Goal: Information Seeking & Learning: Learn about a topic

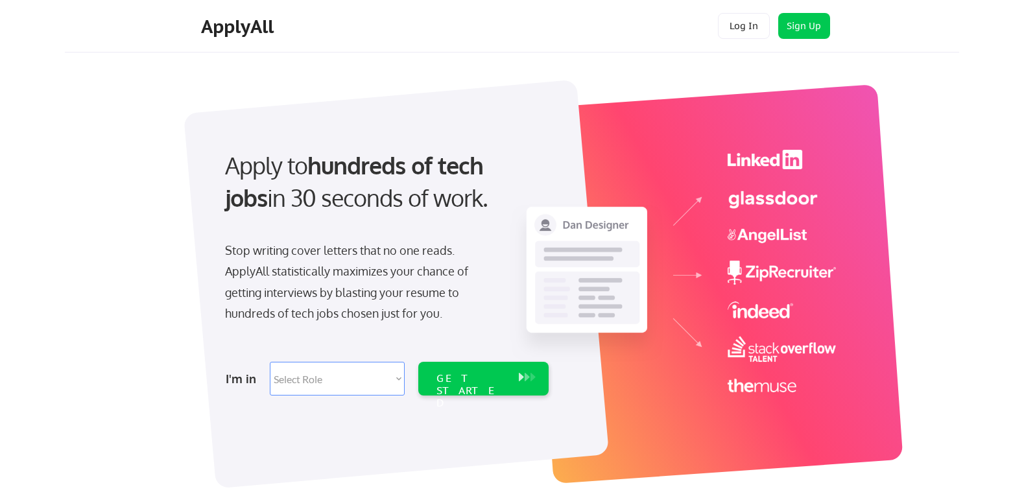
click at [331, 375] on select "Select Role Software Engineering Product Management Customer Success Sales UI/U…" at bounding box center [337, 379] width 135 height 34
select select ""tech_finance_biz_ops_cos""
click at [270, 362] on select "Select Role Software Engineering Product Management Customer Success Sales UI/U…" at bounding box center [337, 379] width 135 height 34
select select ""tech_finance_biz_ops_cos""
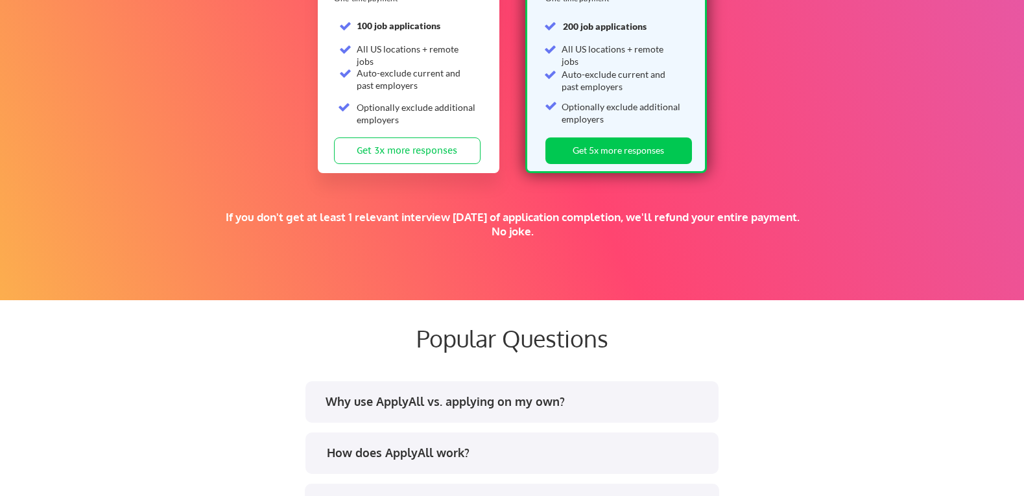
scroll to position [2355, 0]
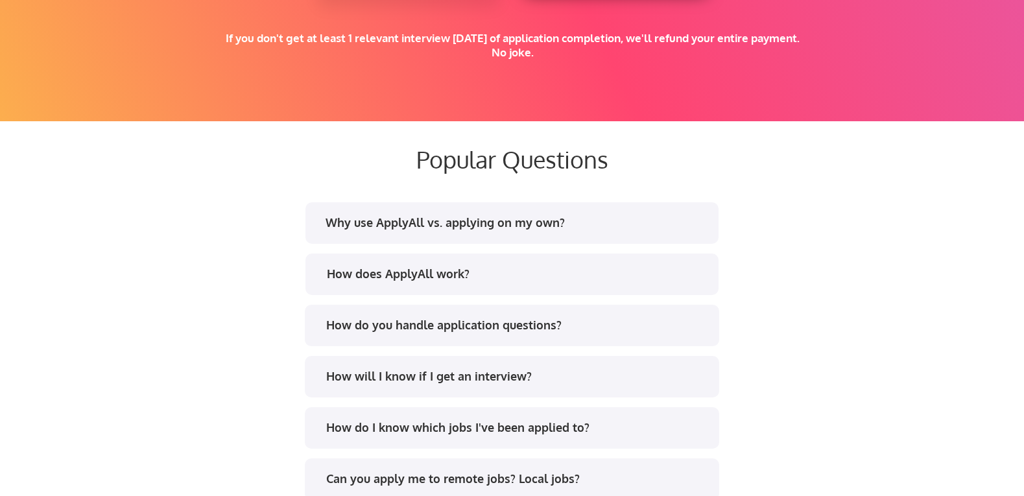
click at [385, 323] on div "How do you handle application questions?" at bounding box center [516, 325] width 381 height 16
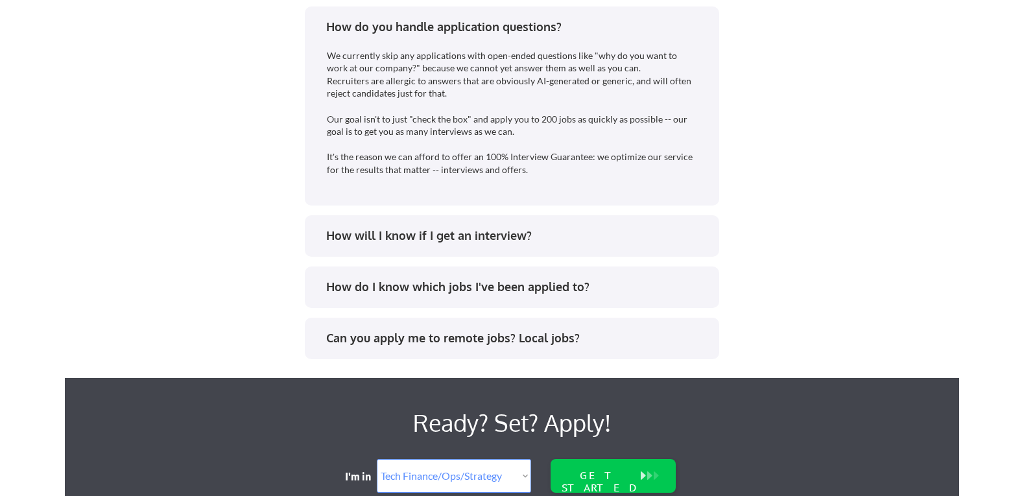
scroll to position [2656, 0]
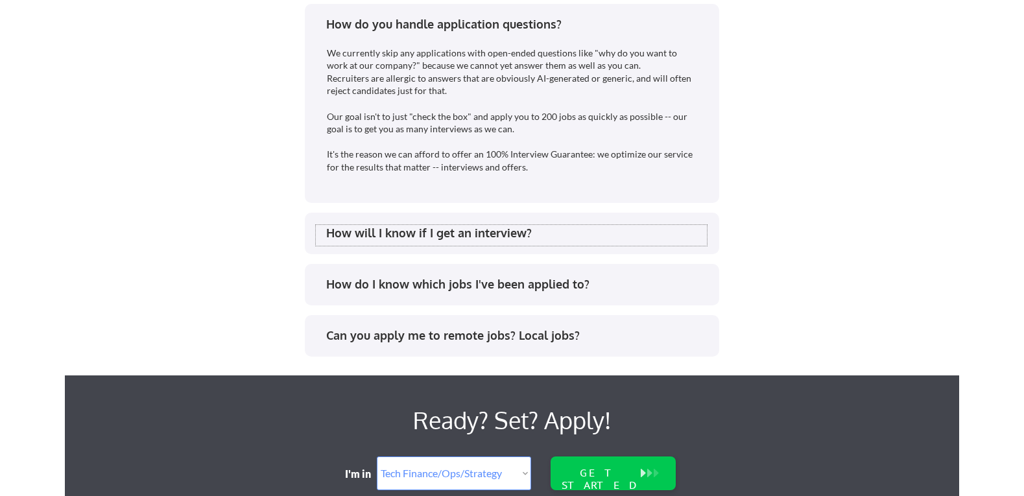
click at [383, 237] on div "How will I know if I get an interview?" at bounding box center [516, 233] width 381 height 16
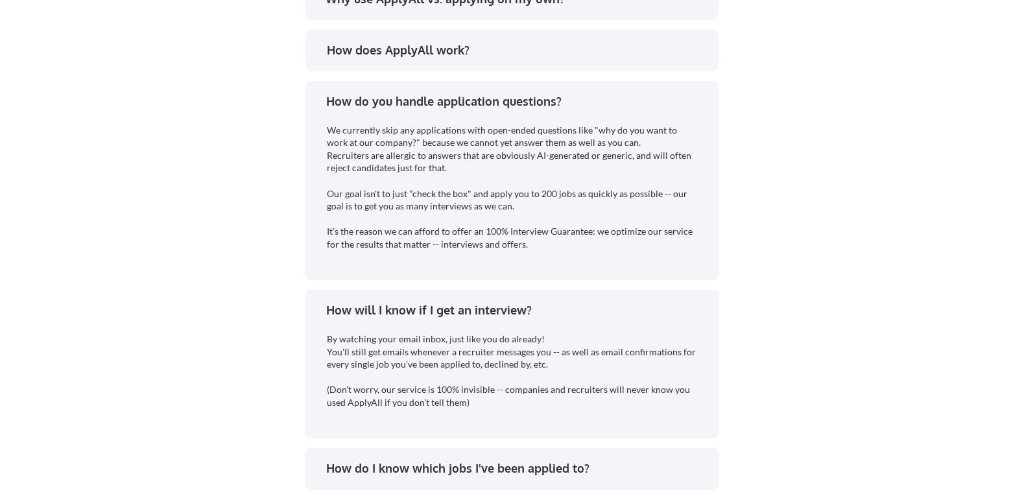
scroll to position [2712, 0]
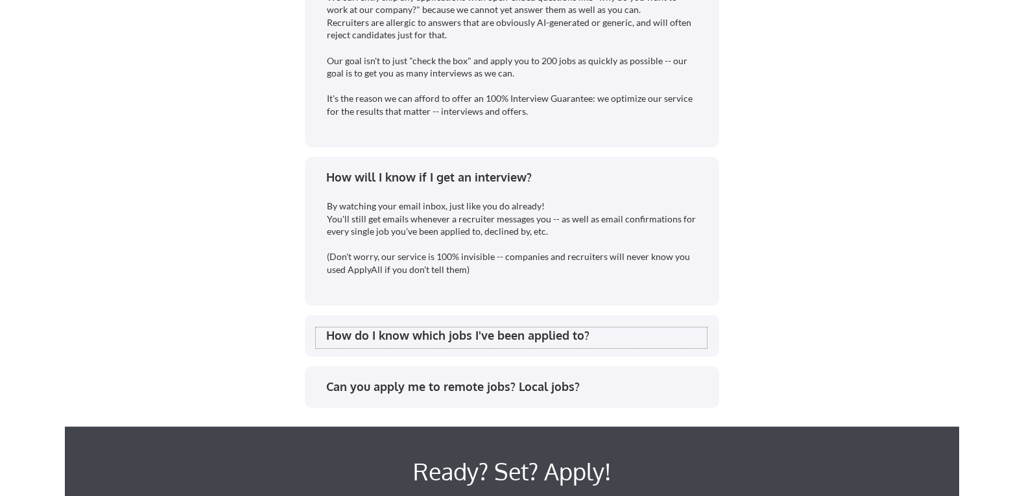
click at [443, 331] on div "How do I know which jobs I've been applied to?" at bounding box center [516, 336] width 381 height 16
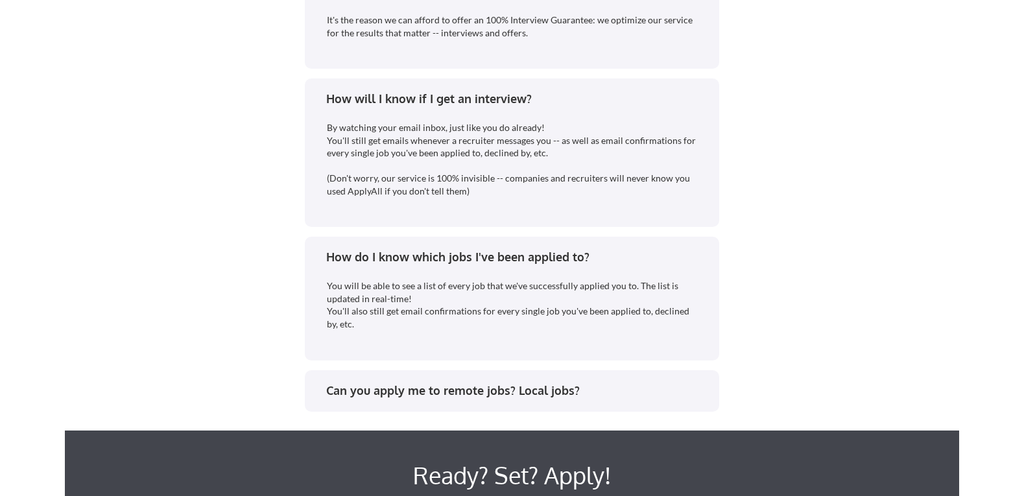
scroll to position [2791, 0]
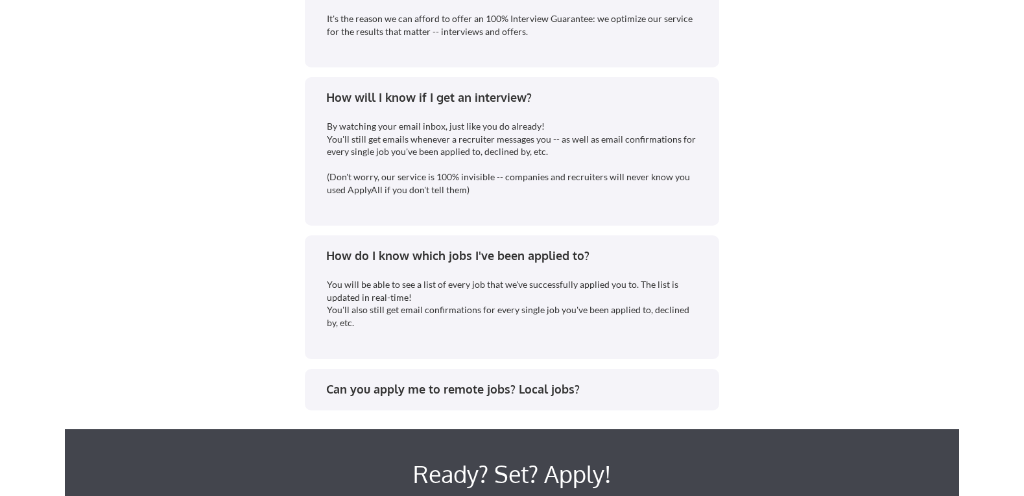
click at [434, 390] on div "Can you apply me to remote jobs? Local jobs?" at bounding box center [516, 389] width 381 height 16
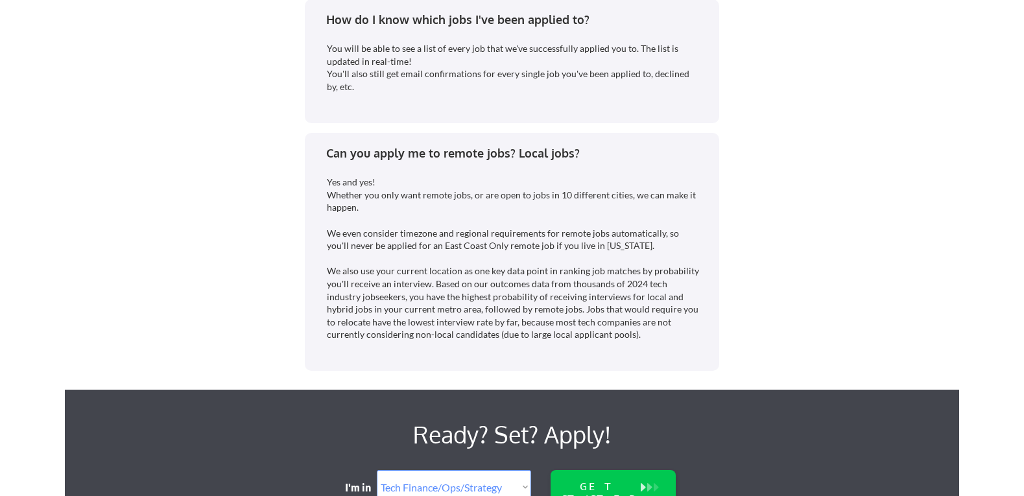
scroll to position [3033, 0]
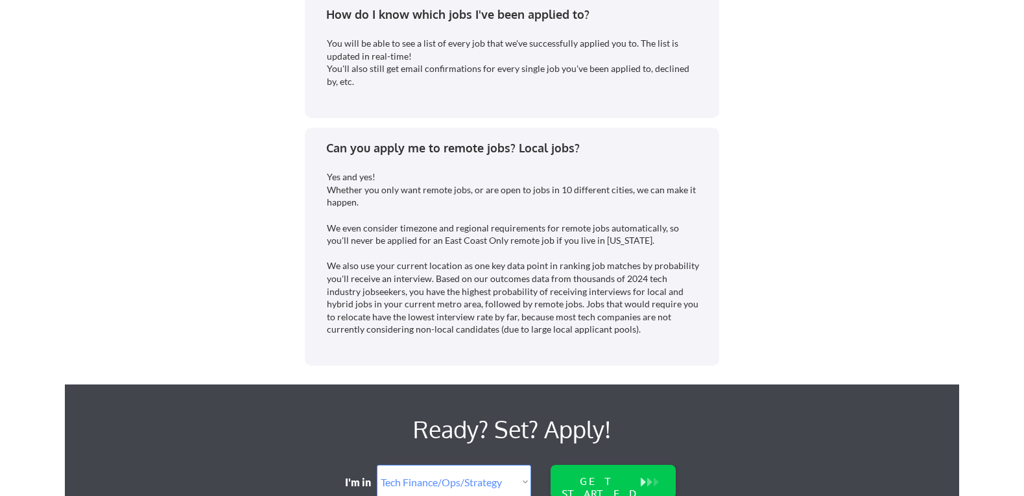
click at [403, 241] on div "Yes and yes! Whether you only want remote jobs, or are open to jobs in 10 diffe…" at bounding box center [514, 253] width 374 height 165
